Goal: Register for event/course

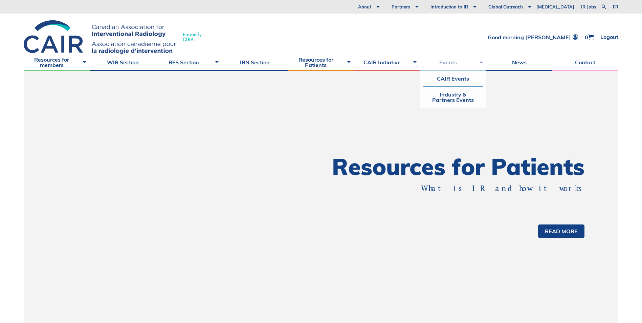
click at [460, 62] on link "Events" at bounding box center [453, 62] width 66 height 17
click at [453, 77] on link "CAIR Events" at bounding box center [452, 79] width 59 height 16
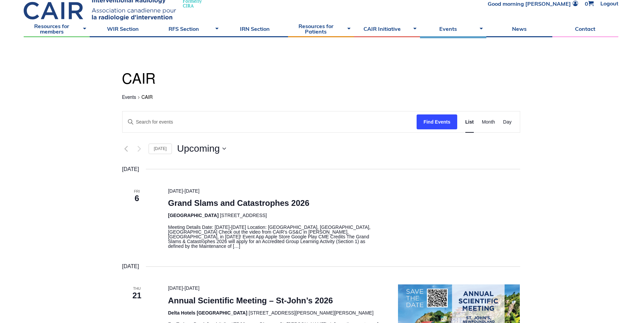
scroll to position [34, 0]
click at [288, 204] on link "Grand Slams and Catastrophes 2026" at bounding box center [238, 202] width 141 height 9
click at [209, 201] on link "Grand Slams and Catastrophes 2026" at bounding box center [238, 202] width 141 height 9
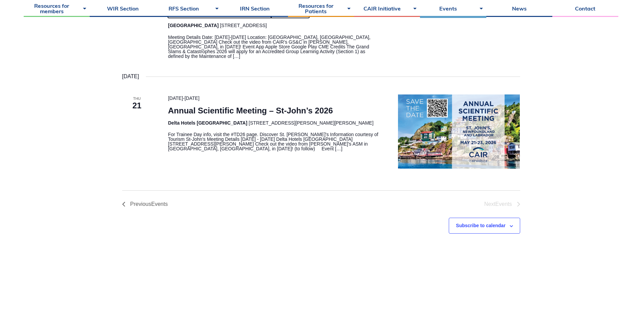
scroll to position [237, 0]
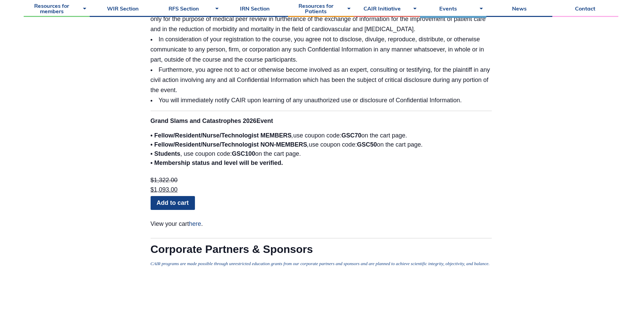
scroll to position [1624, 0]
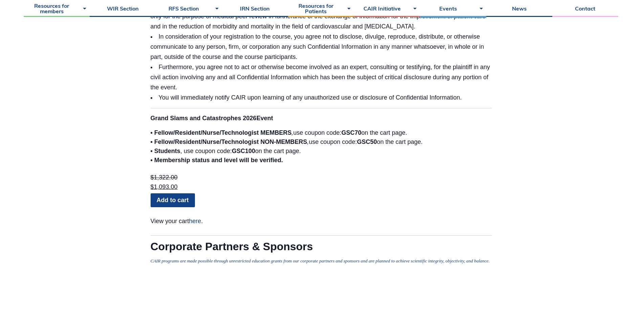
click at [167, 183] on bdi "$ 1,093.00" at bounding box center [164, 186] width 27 height 7
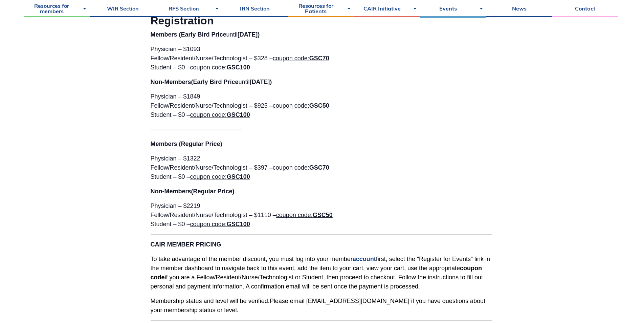
scroll to position [1150, 0]
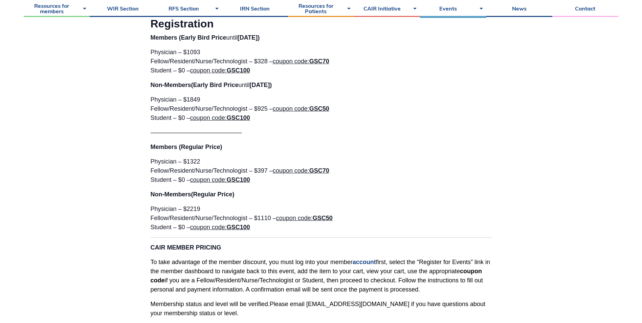
click at [299, 58] on span "coupon code: GSC70" at bounding box center [301, 61] width 56 height 7
click at [260, 51] on p "Physician – $1093 Fellow/Resident/Nurse/Technologist – $328 – coupon code: GSC7…" at bounding box center [321, 61] width 341 height 27
drag, startPoint x: 261, startPoint y: 53, endPoint x: 265, endPoint y: 52, distance: 4.2
click at [265, 52] on p "Physician – $1093 Fellow/Resident/Nurse/Technologist – $328 – coupon code: GSC7…" at bounding box center [321, 61] width 341 height 27
drag, startPoint x: 265, startPoint y: 52, endPoint x: 274, endPoint y: 56, distance: 9.4
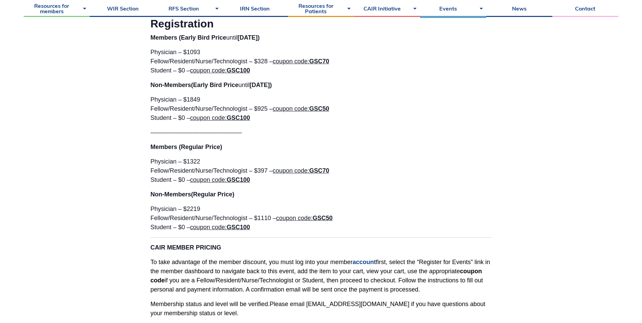
click at [274, 56] on p "Physician – $1093 Fellow/Resident/Nurse/Technologist – $328 – coupon code: GSC7…" at bounding box center [321, 61] width 341 height 27
click at [321, 58] on strong "GSC70" at bounding box center [319, 61] width 20 height 7
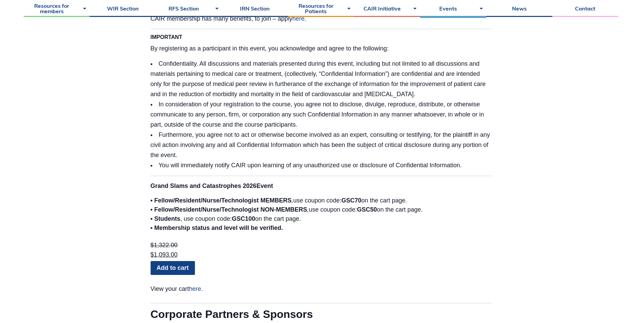
scroll to position [1658, 0]
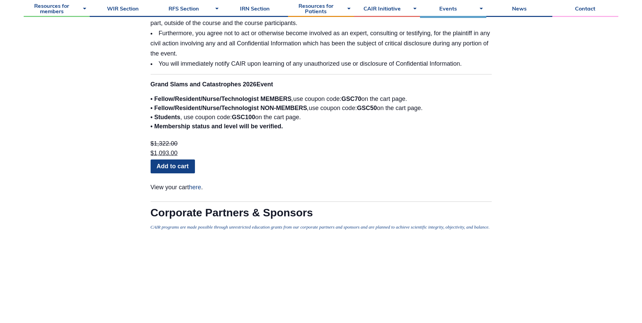
click at [182, 159] on link "Add to cart" at bounding box center [173, 166] width 44 height 14
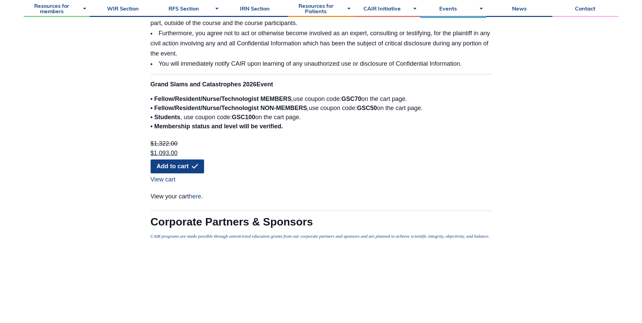
click at [164, 173] on link "View cart" at bounding box center [319, 177] width 337 height 9
click at [196, 193] on link "here" at bounding box center [195, 196] width 12 height 7
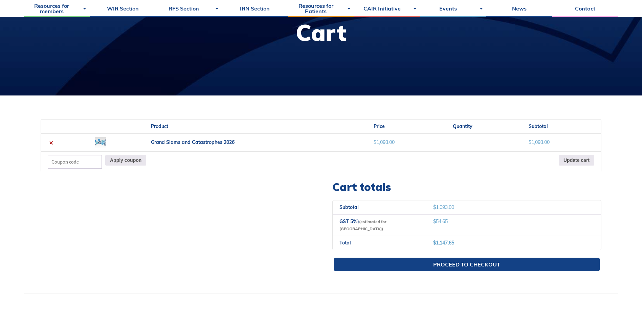
scroll to position [101, 0]
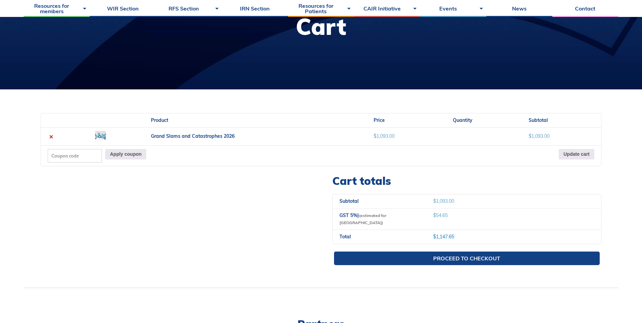
click at [461, 234] on td "$ 1,147.65" at bounding box center [513, 236] width 175 height 14
drag, startPoint x: 456, startPoint y: 229, endPoint x: 409, endPoint y: 196, distance: 57.1
click at [409, 196] on tbody "Subtotal $ 1,093.00 GST 5%) (estimated for Canada) $ 54.65 Total $ 1,147.65" at bounding box center [467, 218] width 268 height 49
click at [52, 138] on link "×" at bounding box center [51, 136] width 7 height 7
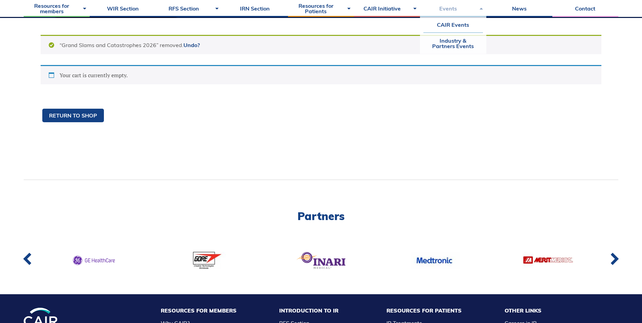
scroll to position [174, 0]
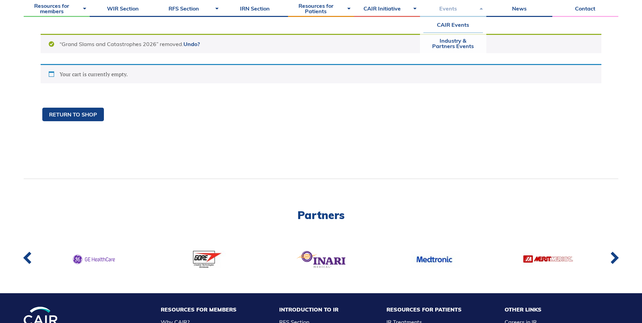
click at [446, 10] on link "Events" at bounding box center [453, 8] width 66 height 17
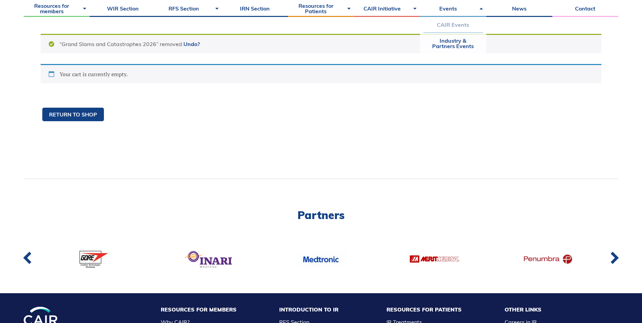
click at [450, 23] on link "CAIR Events" at bounding box center [452, 25] width 59 height 16
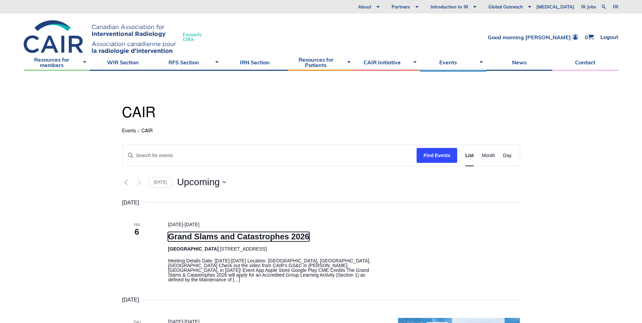
click at [198, 238] on link "Grand Slams and Catastrophes 2026" at bounding box center [238, 236] width 141 height 9
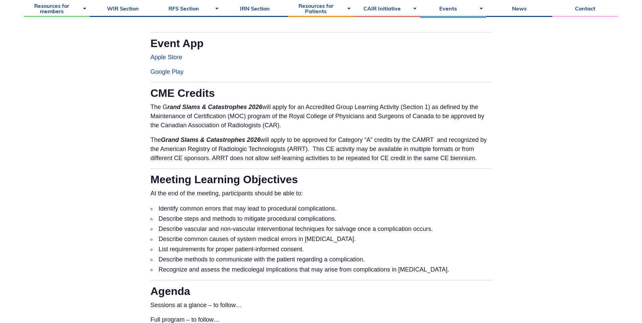
scroll to position [541, 0]
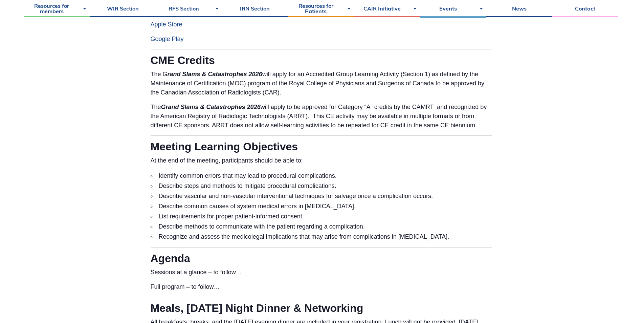
click at [463, 236] on li "Recognize and assess the medicolegal implications that may arise from complicat…" at bounding box center [321, 236] width 341 height 10
drag, startPoint x: 459, startPoint y: 236, endPoint x: 154, endPoint y: 178, distance: 310.0
click at [154, 178] on ul "Identify common errors that may lead to procedural complications. Describe step…" at bounding box center [321, 205] width 341 height 71
drag, startPoint x: 154, startPoint y: 178, endPoint x: 208, endPoint y: 185, distance: 54.3
copy ul "Identify common errors that may lead to procedural complications. Describe step…"
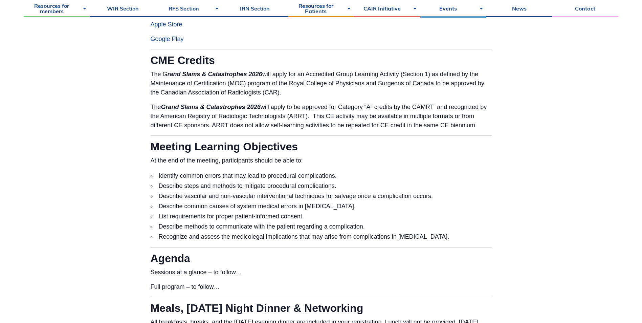
click at [237, 232] on li "Recognize and assess the medicolegal implications that may arise from complicat…" at bounding box center [321, 236] width 341 height 10
